Goal: Connect with others: Connect with other users

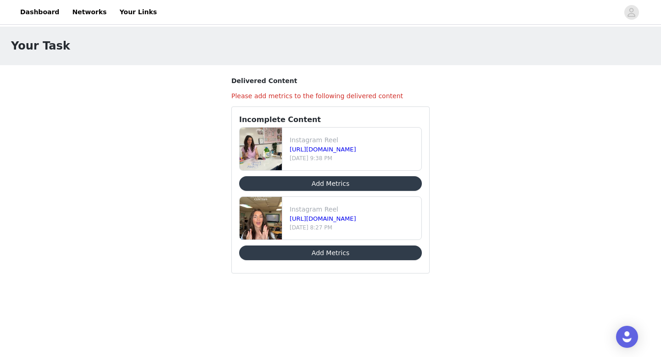
click at [337, 182] on button "Add Metrics" at bounding box center [330, 183] width 183 height 15
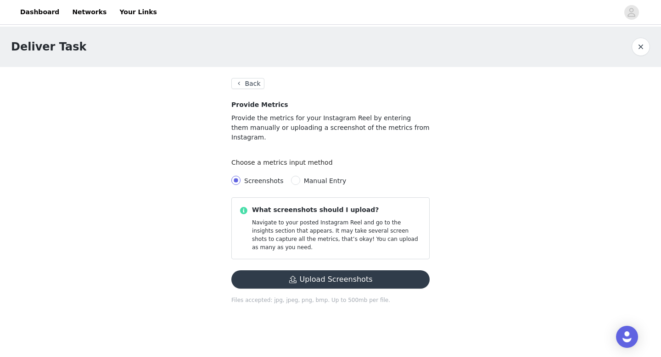
click at [305, 177] on span "Manual Entry" at bounding box center [325, 180] width 43 height 7
click at [300, 176] on input "Manual Entry" at bounding box center [295, 180] width 9 height 9
radio input "true"
radio input "false"
radio input "true"
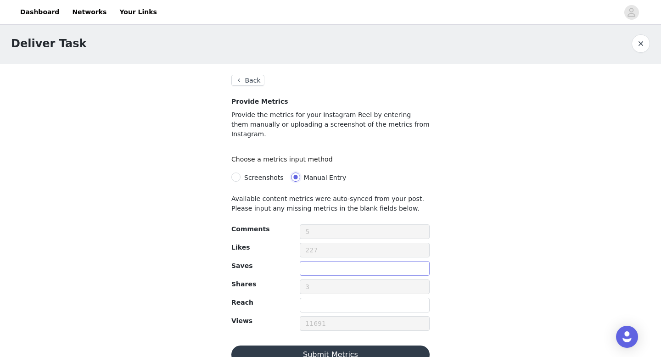
scroll to position [11, 0]
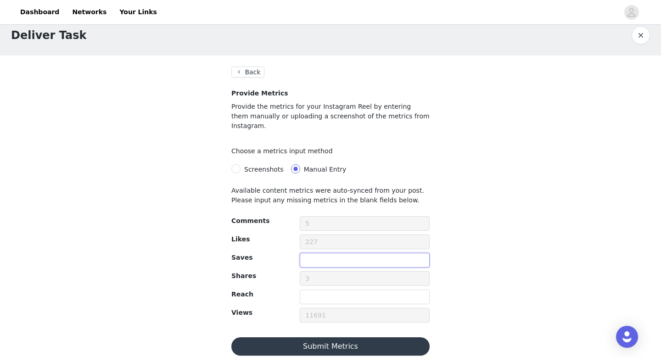
click at [339, 253] on input "text" at bounding box center [365, 260] width 130 height 15
type input "20"
click at [328, 291] on input "text" at bounding box center [365, 296] width 130 height 15
type input "8777"
click at [374, 339] on button "Submit Metrics" at bounding box center [330, 346] width 198 height 18
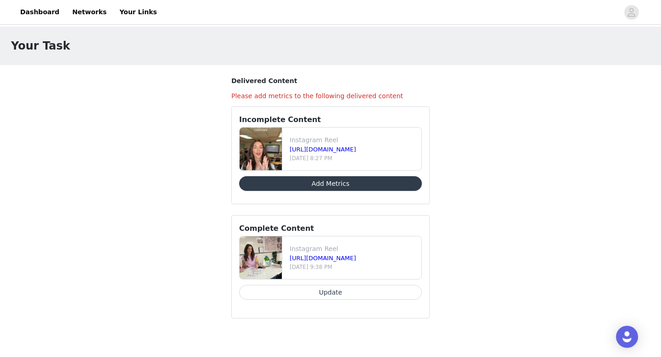
click at [357, 181] on button "Add Metrics" at bounding box center [330, 183] width 183 height 15
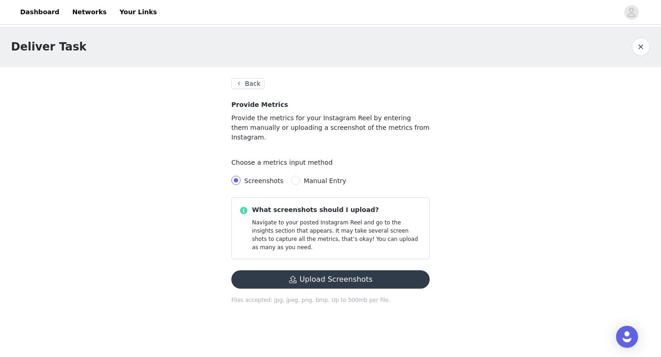
click at [321, 178] on div "Screenshots Manual Entry" at bounding box center [330, 181] width 198 height 18
click at [321, 177] on span "Manual Entry" at bounding box center [325, 180] width 43 height 7
click at [300, 176] on input "Manual Entry" at bounding box center [295, 180] width 9 height 9
radio input "true"
radio input "false"
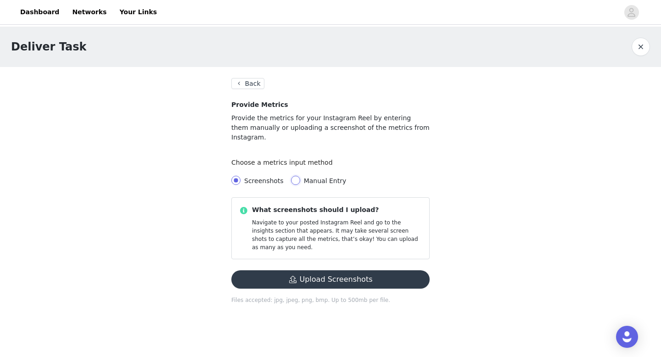
radio input "true"
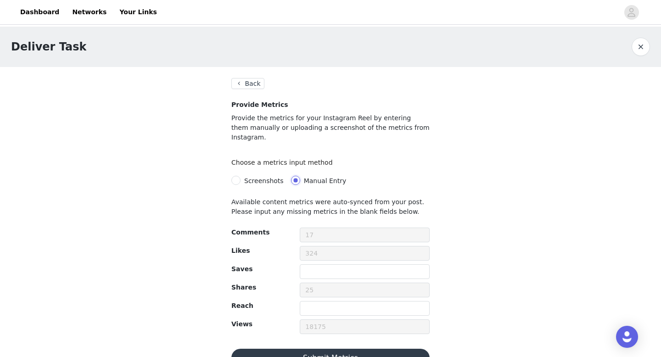
scroll to position [11, 0]
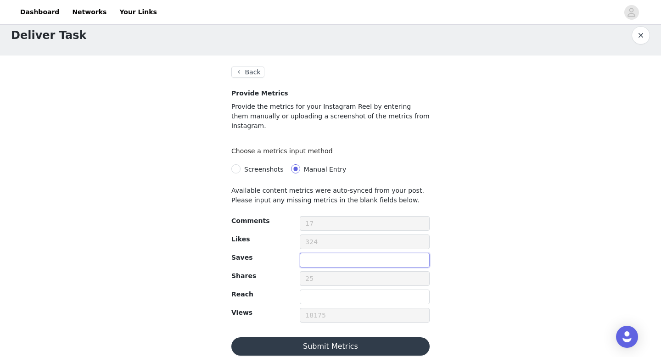
click at [324, 253] on input "text" at bounding box center [365, 260] width 130 height 15
type input "157"
click at [320, 289] on input "text" at bounding box center [365, 296] width 130 height 15
type input "15628"
click at [323, 339] on button "Submit Metrics" at bounding box center [330, 346] width 198 height 18
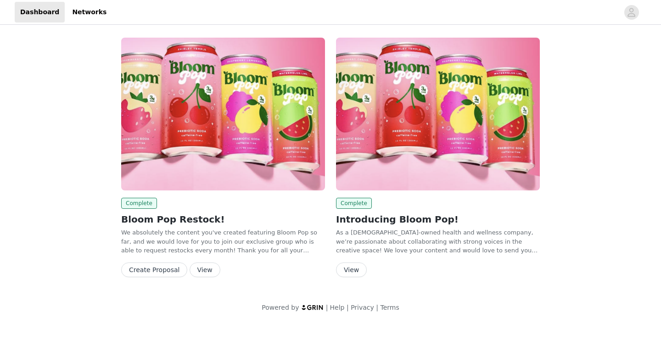
click at [198, 269] on button "View" at bounding box center [204, 269] width 31 height 15
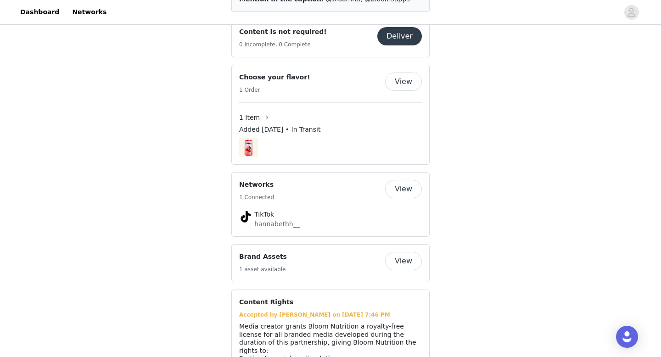
scroll to position [230, 0]
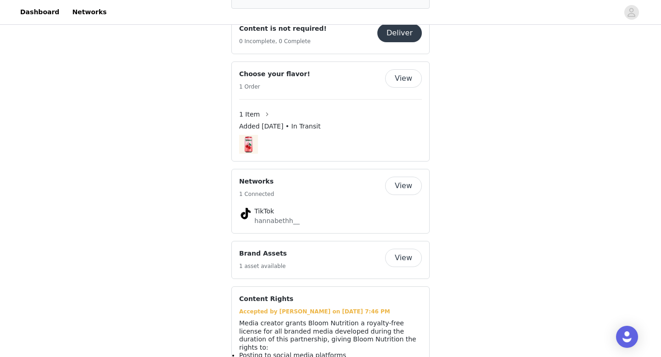
click at [400, 177] on button "View" at bounding box center [403, 186] width 37 height 18
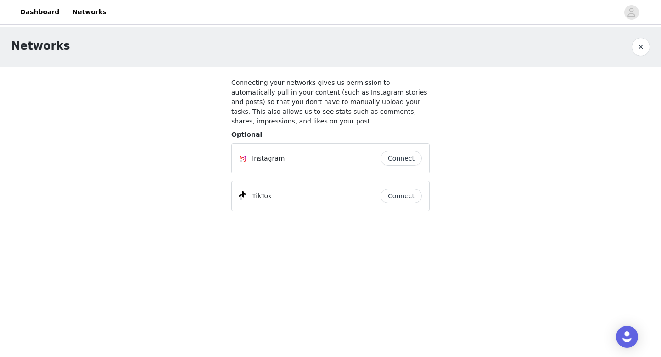
click at [408, 160] on button "Connect" at bounding box center [400, 158] width 41 height 15
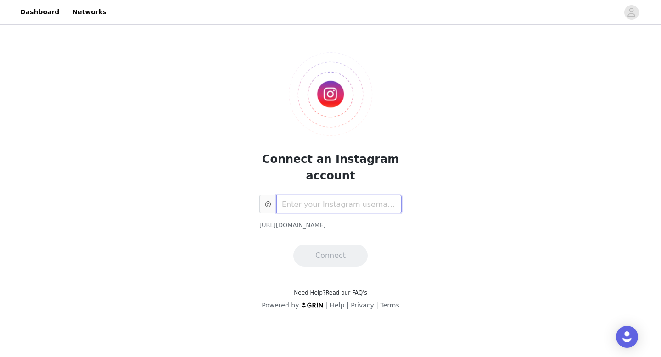
click at [359, 125] on div "Connect an Instagram account @ [URL][DOMAIN_NAME] Connect" at bounding box center [330, 152] width 198 height 229
type input "@"
type input "hannabeth__"
click at [333, 256] on button "Connect" at bounding box center [330, 256] width 74 height 22
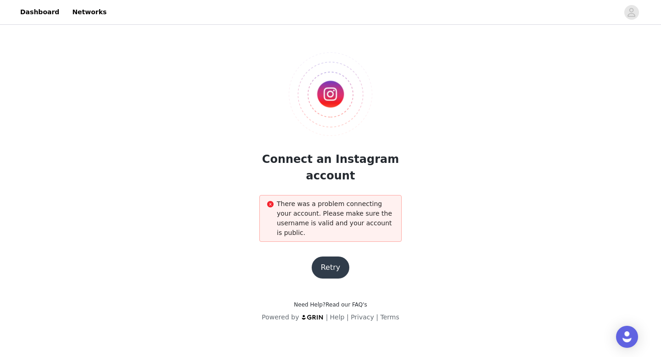
click at [331, 268] on button "Retry" at bounding box center [330, 267] width 38 height 22
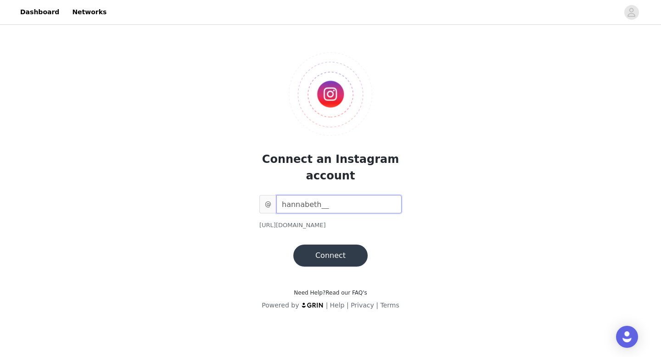
click at [335, 209] on input "hannabeth__" at bounding box center [338, 204] width 125 height 18
type input "hannabethh__"
click at [335, 248] on button "Connect" at bounding box center [330, 256] width 74 height 22
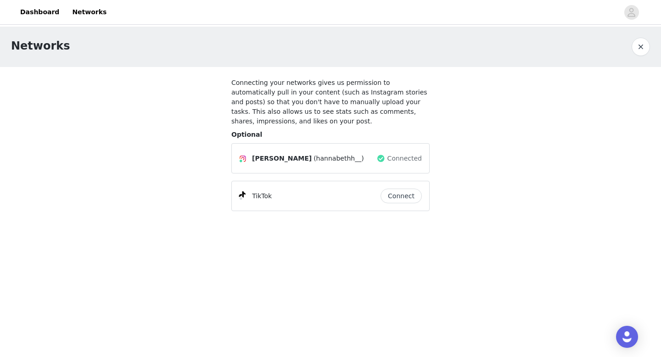
click at [398, 201] on button "Connect" at bounding box center [400, 196] width 41 height 15
